Goal: Book appointment/travel/reservation

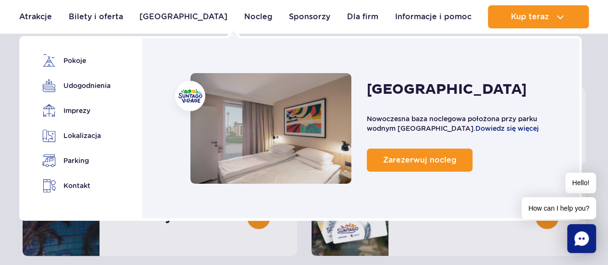
scroll to position [96, 0]
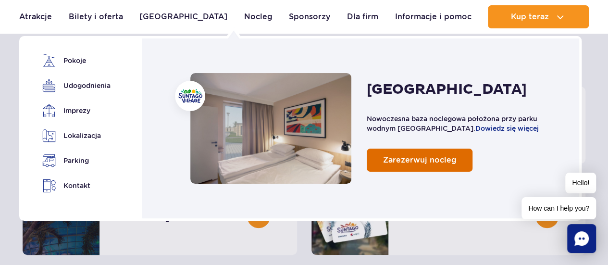
click at [416, 159] on span "Zarezerwuj nocleg" at bounding box center [418, 159] width 73 height 9
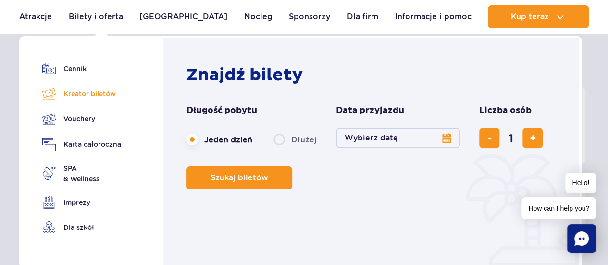
click at [96, 94] on link "Kreator biletów" at bounding box center [81, 93] width 79 height 13
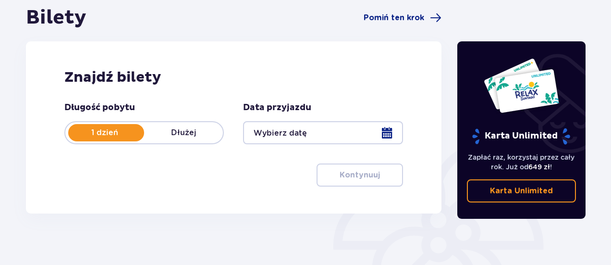
click at [383, 131] on div at bounding box center [322, 132] width 159 height 23
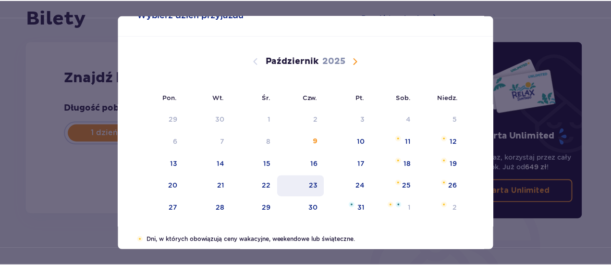
scroll to position [48, 0]
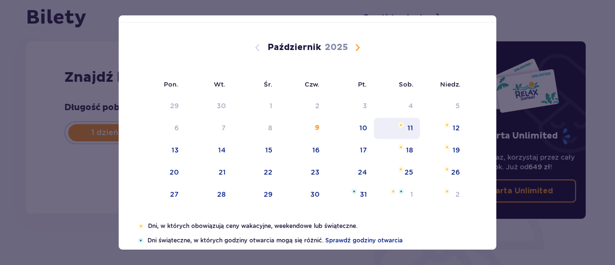
click at [404, 128] on div "11" at bounding box center [397, 128] width 47 height 21
type input "11.10.25"
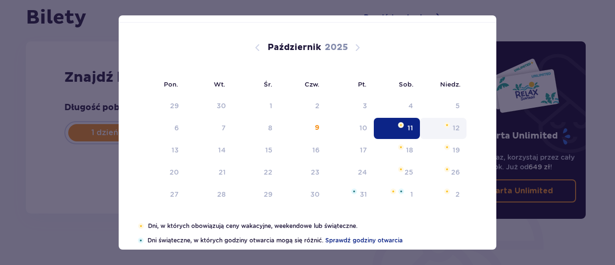
click at [453, 128] on div "Karta Unlimited Zapłać raz, korzystaj przez cały rok. Już od 649 zł ! Karta Unl…" at bounding box center [522, 171] width 144 height 330
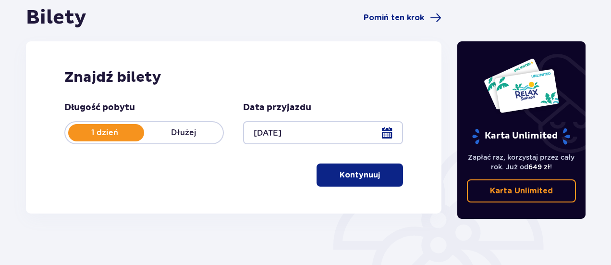
click at [353, 174] on p "Kontynuuj" at bounding box center [360, 175] width 40 height 11
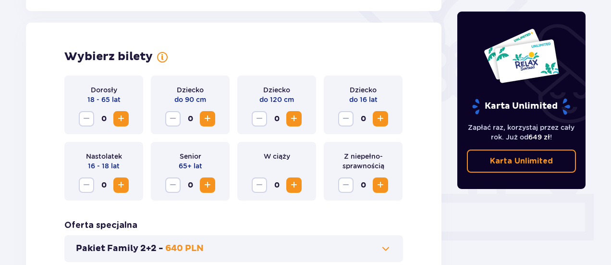
scroll to position [267, 0]
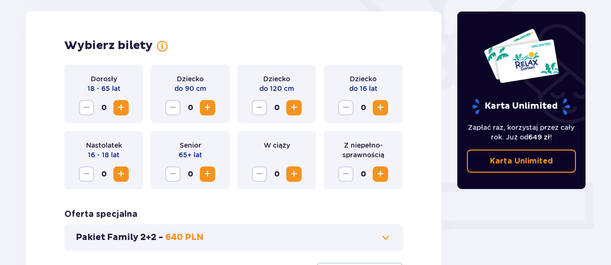
click at [122, 110] on span "Zwiększ" at bounding box center [121, 108] width 12 height 12
click at [294, 108] on span "Zwiększ" at bounding box center [294, 108] width 12 height 12
click at [383, 110] on span "Zwiększ" at bounding box center [381, 108] width 12 height 12
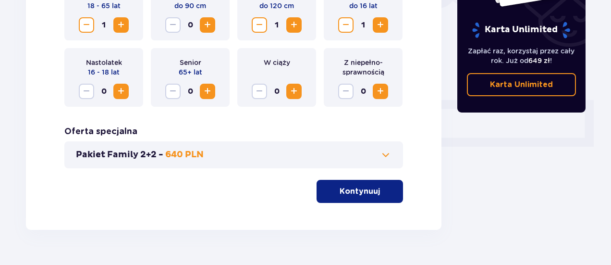
scroll to position [363, 0]
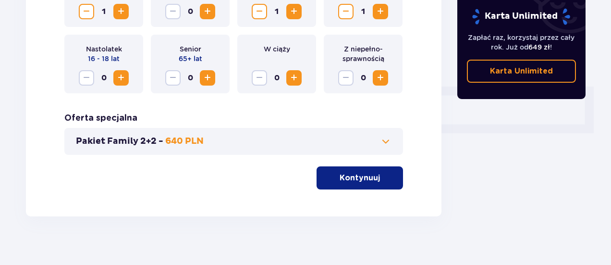
click at [380, 172] on span "button" at bounding box center [382, 178] width 12 height 12
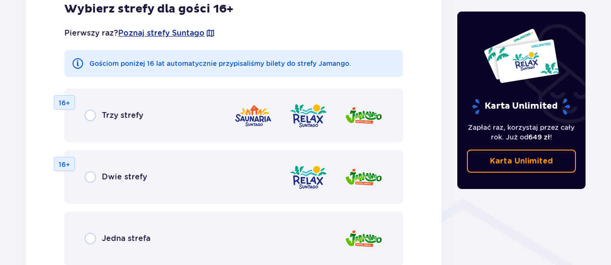
scroll to position [629, 0]
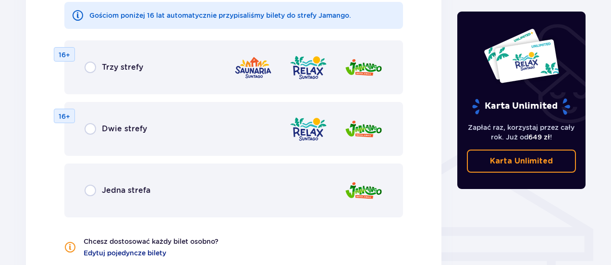
click at [92, 189] on input "radio" at bounding box center [91, 190] width 12 height 12
radio input "true"
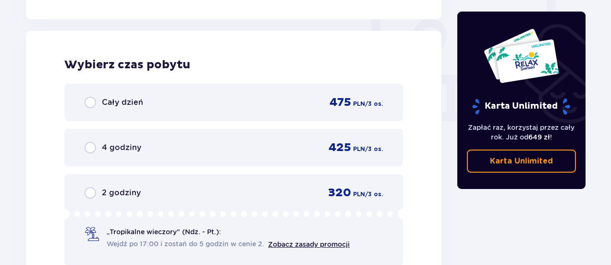
scroll to position [902, 0]
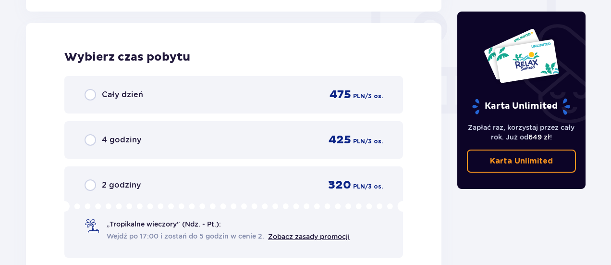
click at [93, 96] on input "radio" at bounding box center [91, 95] width 12 height 12
radio input "true"
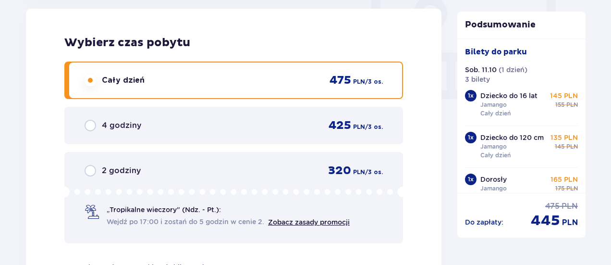
scroll to position [1108, 0]
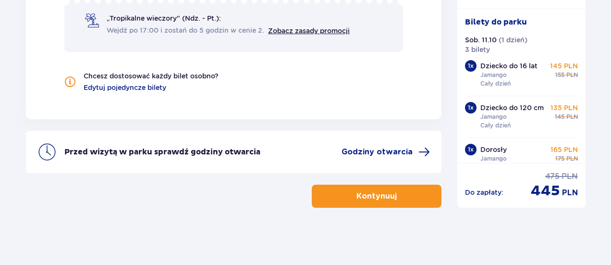
click at [361, 194] on p "Kontynuuj" at bounding box center [376, 196] width 40 height 11
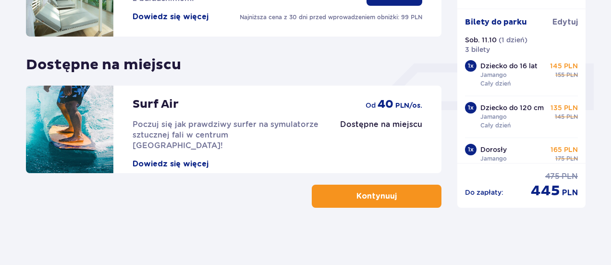
scroll to position [386, 0]
click at [416, 196] on button "Kontynuuj" at bounding box center [377, 195] width 130 height 23
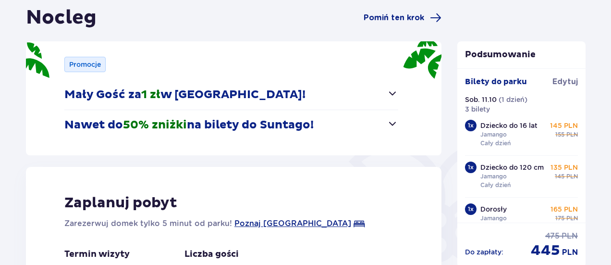
scroll to position [240, 0]
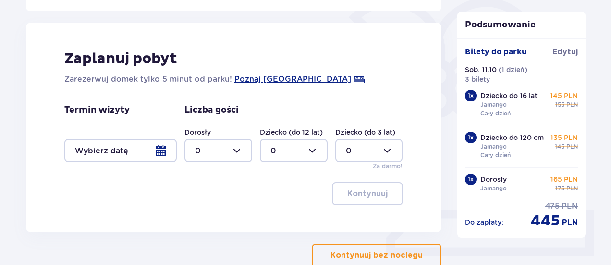
click at [210, 152] on div at bounding box center [218, 150] width 68 height 23
click at [208, 196] on div "1" at bounding box center [218, 199] width 47 height 11
type input "1"
click at [297, 147] on div at bounding box center [294, 150] width 68 height 23
click at [279, 216] on div "2" at bounding box center [293, 219] width 47 height 11
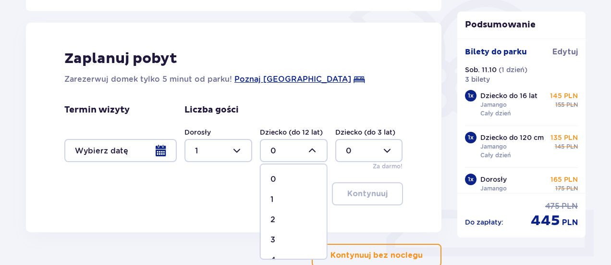
type input "2"
click at [120, 153] on div at bounding box center [120, 150] width 112 height 23
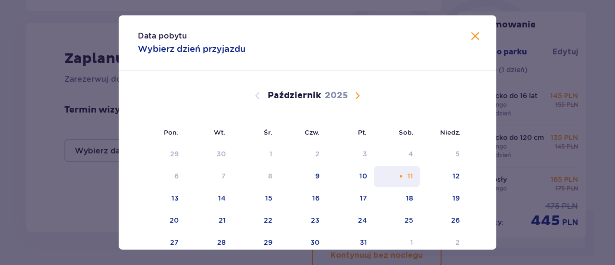
click at [409, 180] on div "11" at bounding box center [410, 176] width 6 height 10
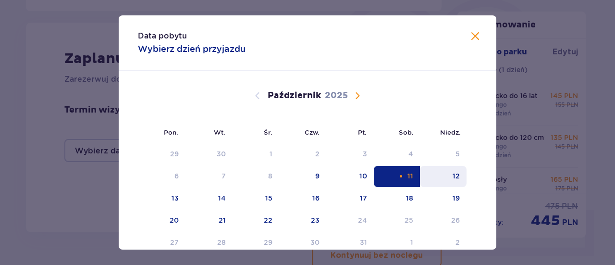
click at [456, 180] on div "12" at bounding box center [456, 176] width 7 height 10
type input "11.10.25 - 12.10.25"
type input "0"
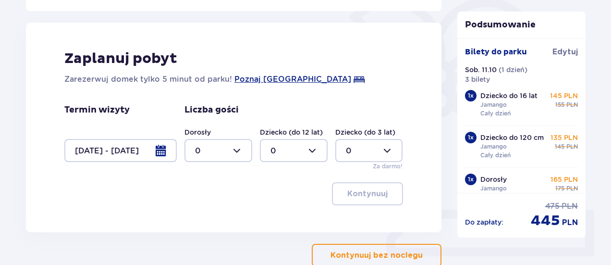
click at [218, 148] on div at bounding box center [218, 150] width 68 height 23
click at [217, 194] on span "1" at bounding box center [218, 199] width 66 height 20
type input "1"
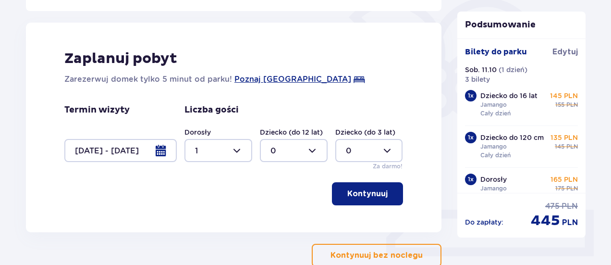
click at [295, 151] on div at bounding box center [294, 150] width 68 height 23
click at [284, 216] on div "2" at bounding box center [293, 219] width 47 height 11
type input "2"
click at [363, 193] on p "Kontynuuj" at bounding box center [367, 193] width 40 height 11
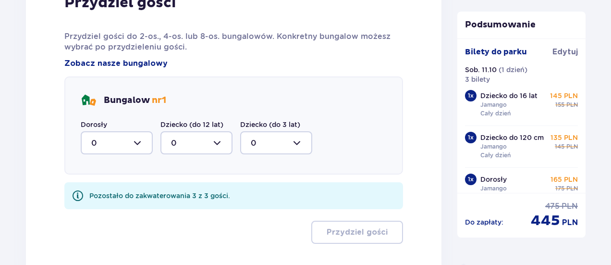
scroll to position [518, 0]
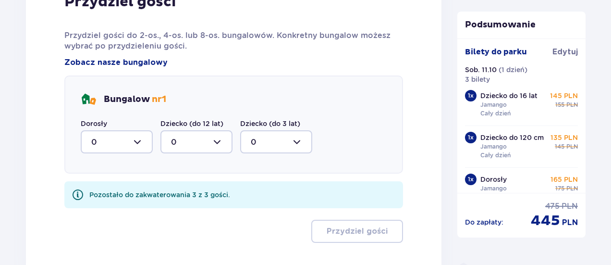
click at [122, 141] on div at bounding box center [117, 141] width 72 height 23
click at [111, 187] on div "1" at bounding box center [116, 191] width 51 height 11
type input "1"
click at [223, 145] on div at bounding box center [196, 141] width 72 height 23
click at [202, 206] on div "2" at bounding box center [196, 211] width 51 height 11
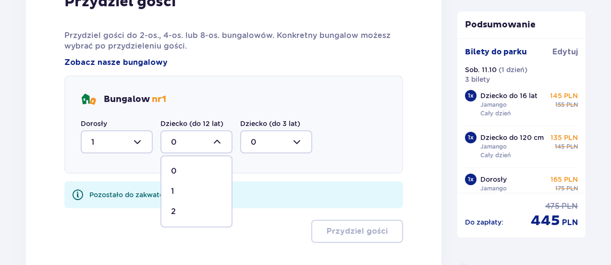
type input "2"
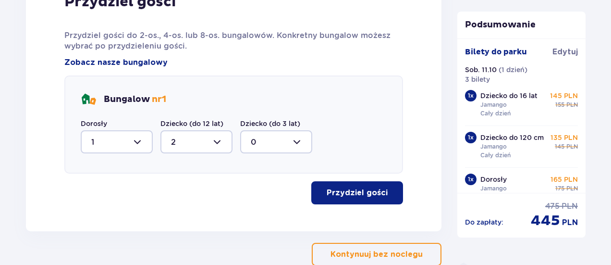
click at [357, 196] on p "Przydziel gości" at bounding box center [357, 192] width 61 height 11
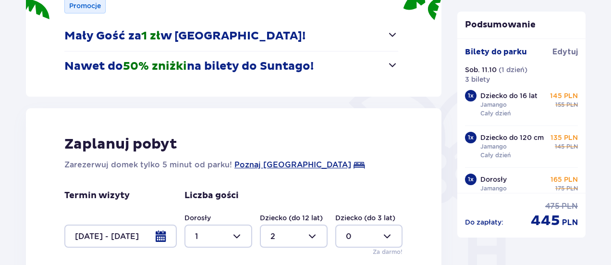
scroll to position [0, 0]
